Goal: Task Accomplishment & Management: Manage account settings

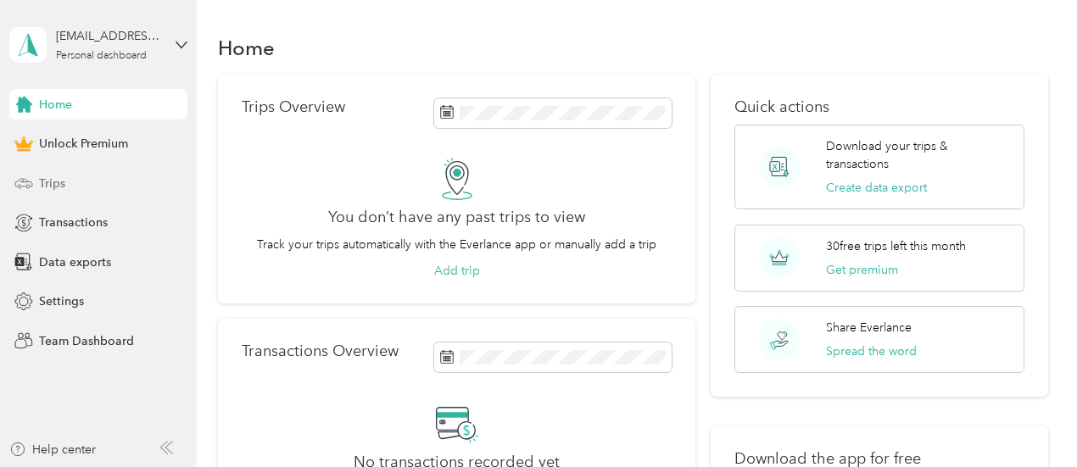
click at [49, 184] on span "Trips" at bounding box center [52, 184] width 26 height 18
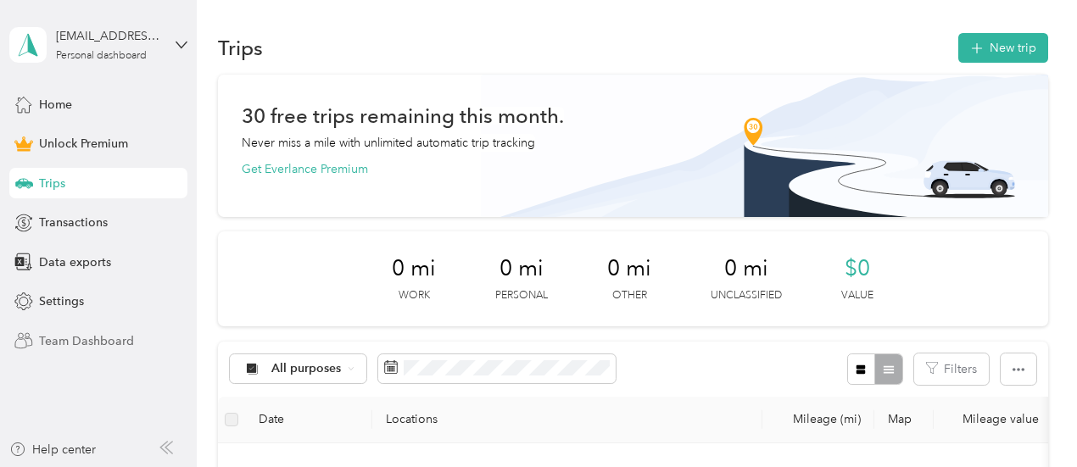
click at [80, 345] on span "Team Dashboard" at bounding box center [86, 341] width 95 height 18
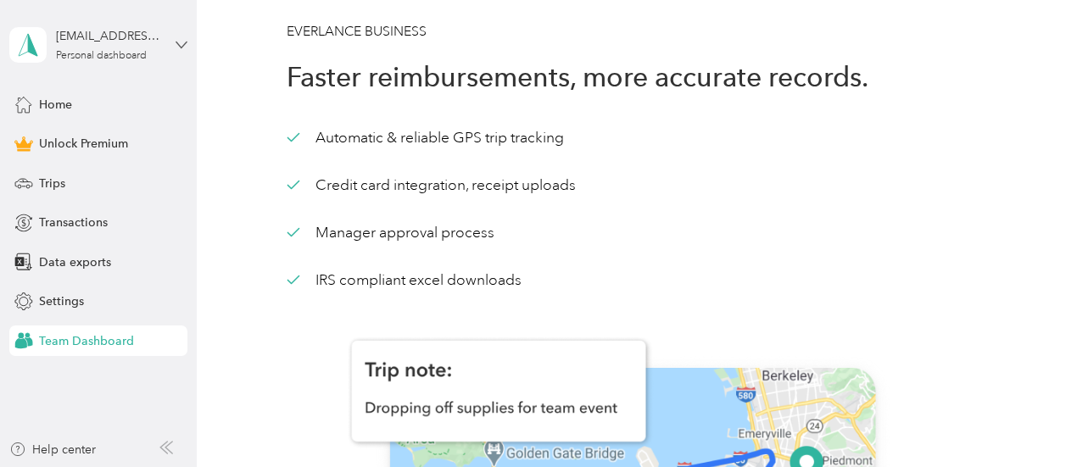
click at [181, 39] on icon at bounding box center [182, 45] width 12 height 12
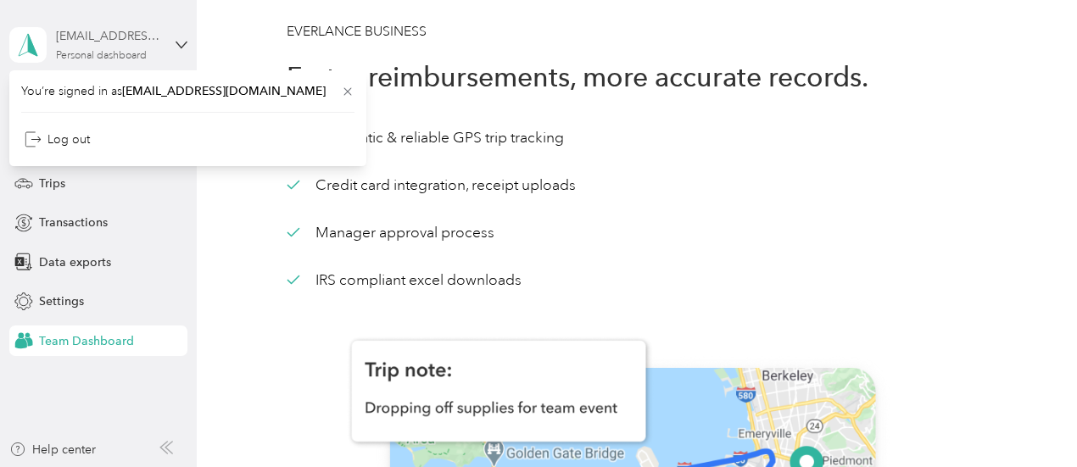
click at [102, 59] on div "Personal dashboard" at bounding box center [101, 56] width 91 height 10
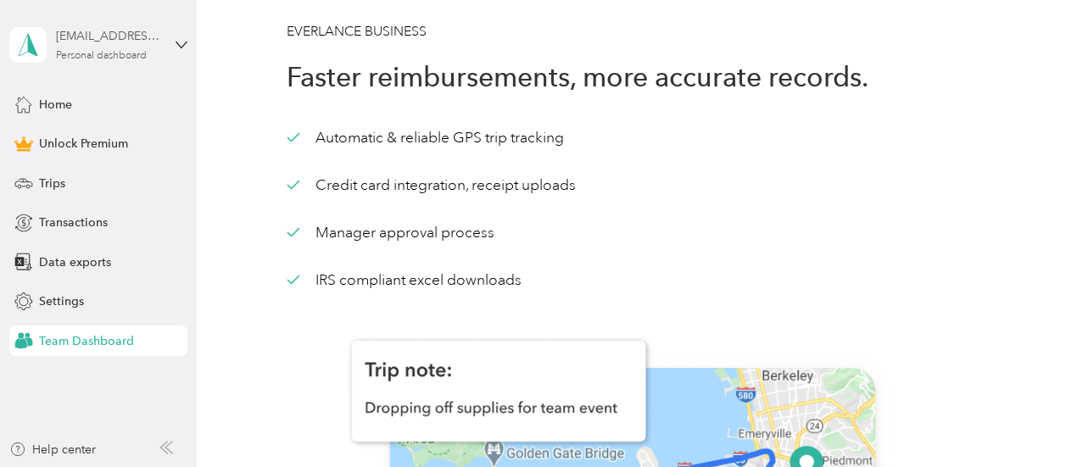
click at [102, 57] on div "Personal dashboard" at bounding box center [101, 56] width 91 height 10
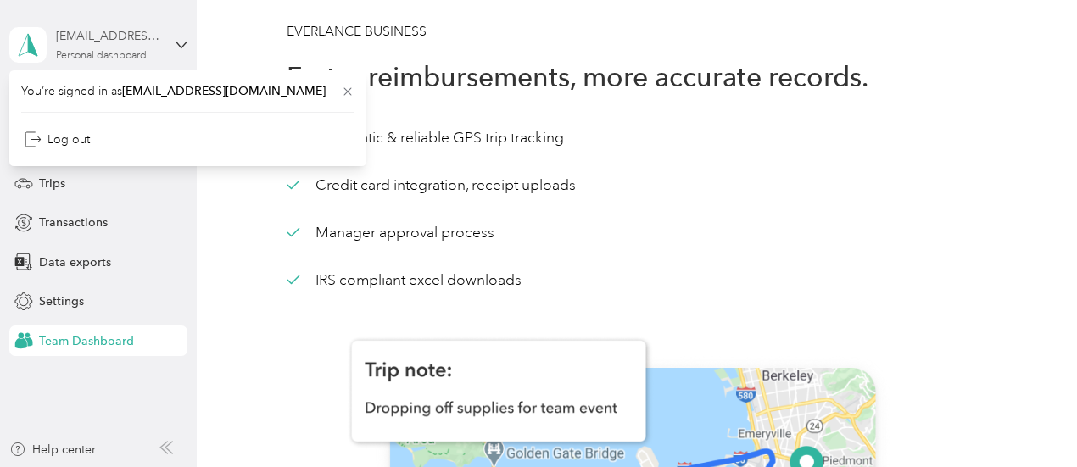
click at [102, 57] on div "Personal dashboard" at bounding box center [101, 56] width 91 height 10
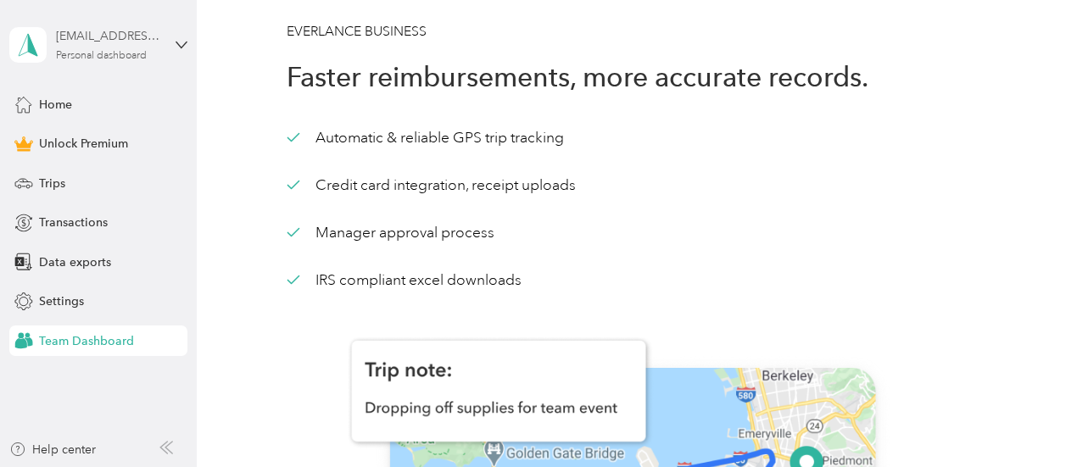
click at [102, 57] on div "Personal dashboard" at bounding box center [101, 56] width 91 height 10
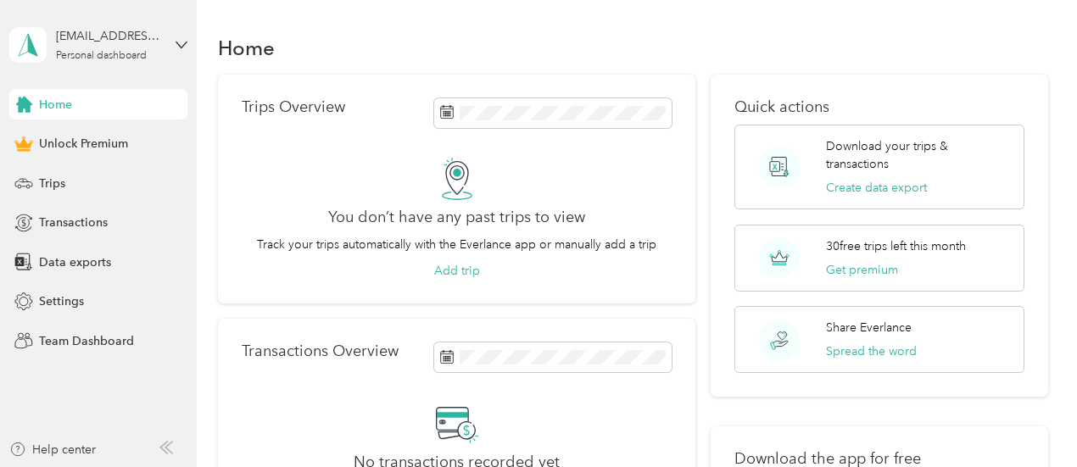
click at [181, 36] on div "timabeiting@gmail.com Personal dashboard" at bounding box center [98, 44] width 178 height 59
click at [109, 140] on div "Log out" at bounding box center [187, 140] width 333 height 30
